Goal: Task Accomplishment & Management: Manage account settings

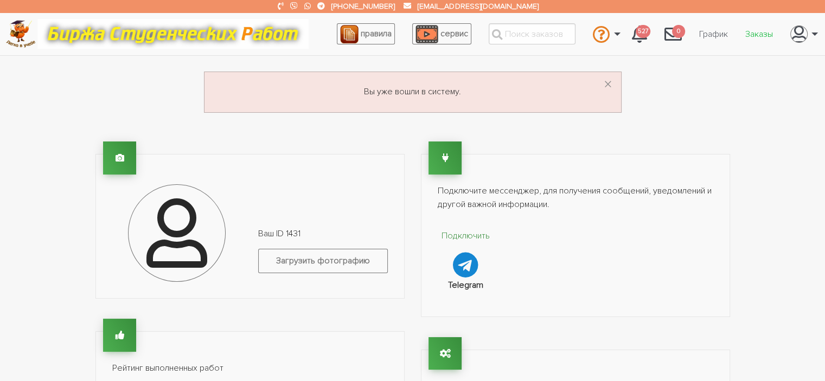
click at [758, 34] on link "Заказы" at bounding box center [759, 34] width 45 height 21
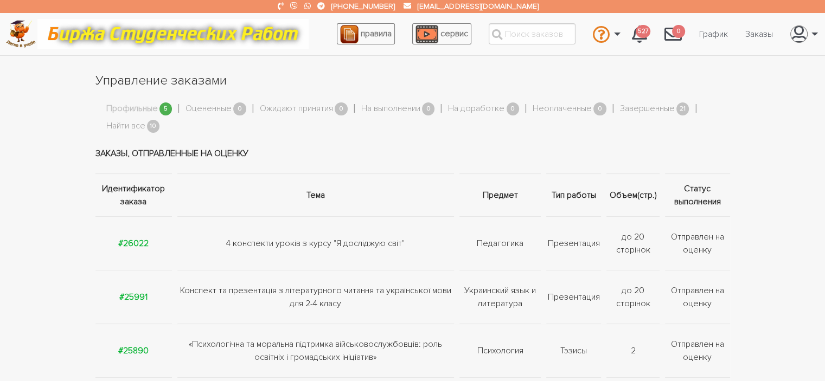
click at [148, 108] on link "Профильные" at bounding box center [132, 109] width 52 height 14
click at [137, 127] on link "Найти все" at bounding box center [125, 126] width 39 height 14
